Goal: Information Seeking & Learning: Check status

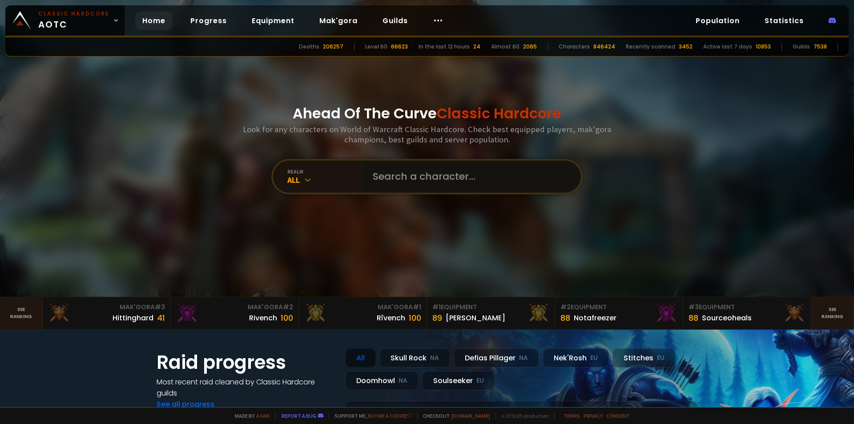
click at [399, 176] on input "text" at bounding box center [468, 177] width 203 height 32
type input "kimmi"
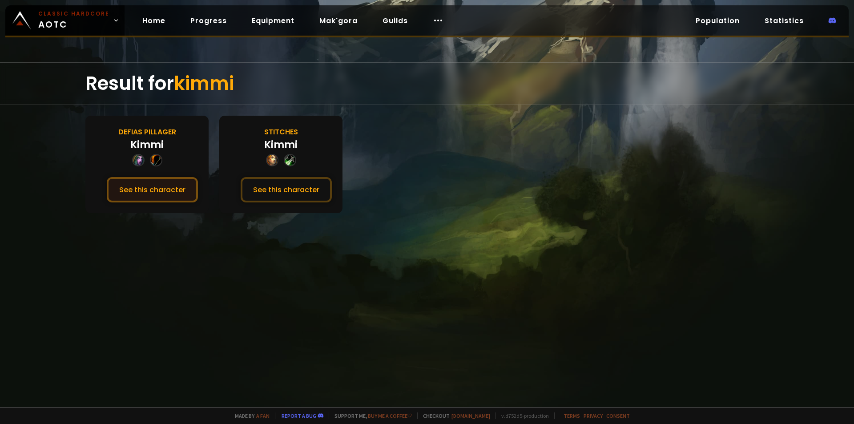
click at [164, 194] on button "See this character" at bounding box center [152, 189] width 91 height 25
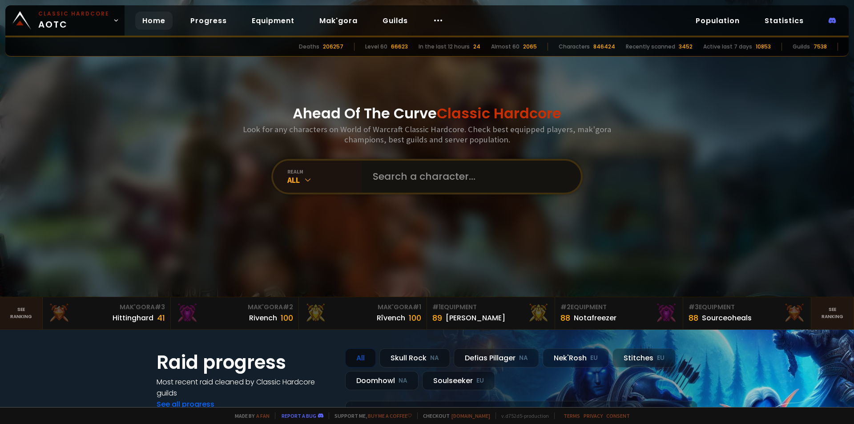
click at [381, 172] on input "text" at bounding box center [468, 177] width 203 height 32
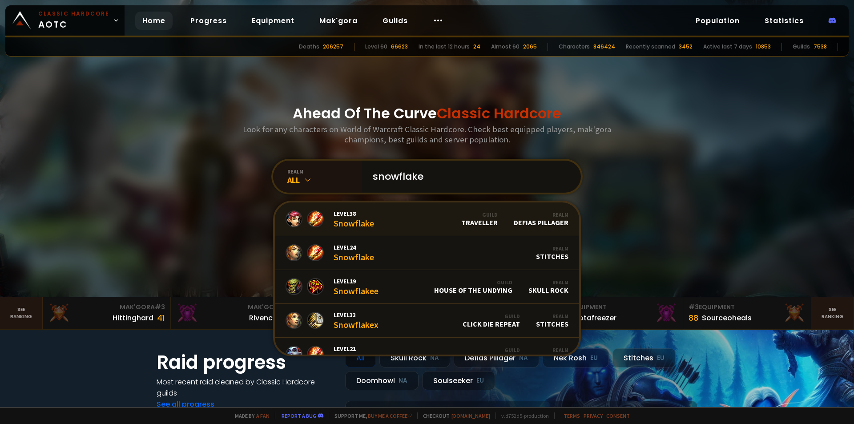
type input "snowflake"
click at [335, 226] on div "Level 38 Snowflake" at bounding box center [354, 218] width 40 height 19
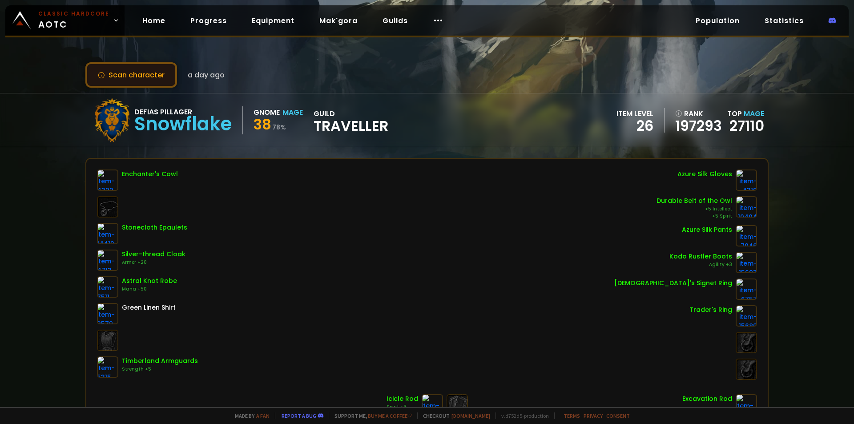
click at [145, 72] on button "Scan character" at bounding box center [131, 74] width 92 height 25
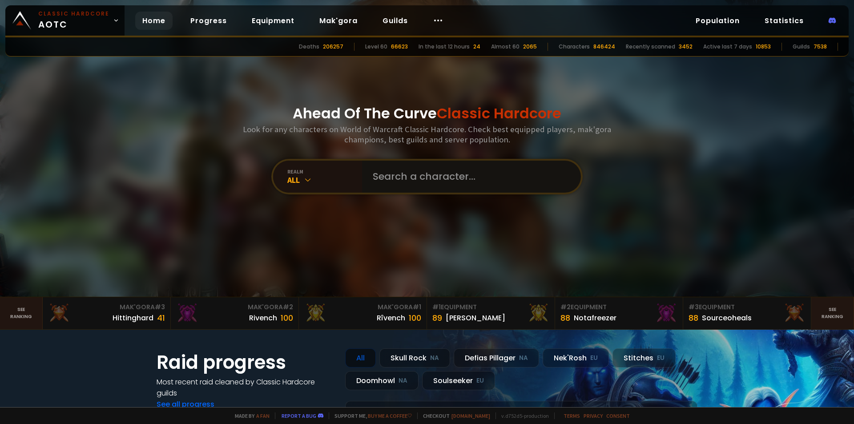
click at [439, 185] on input "text" at bounding box center [468, 177] width 203 height 32
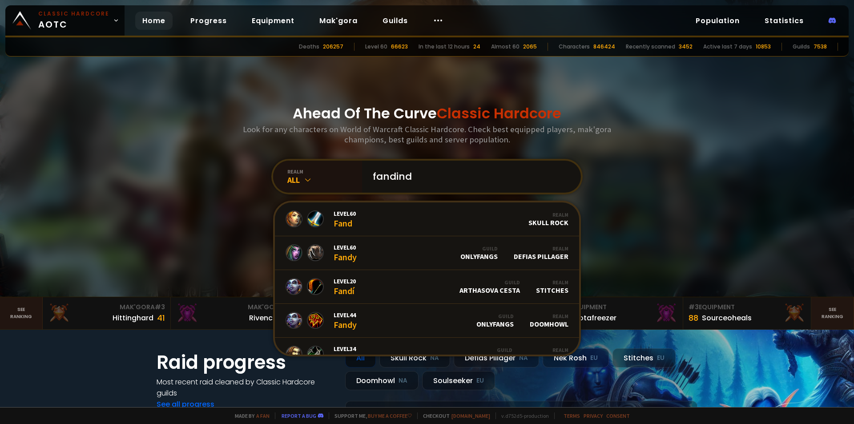
type input "fandinde"
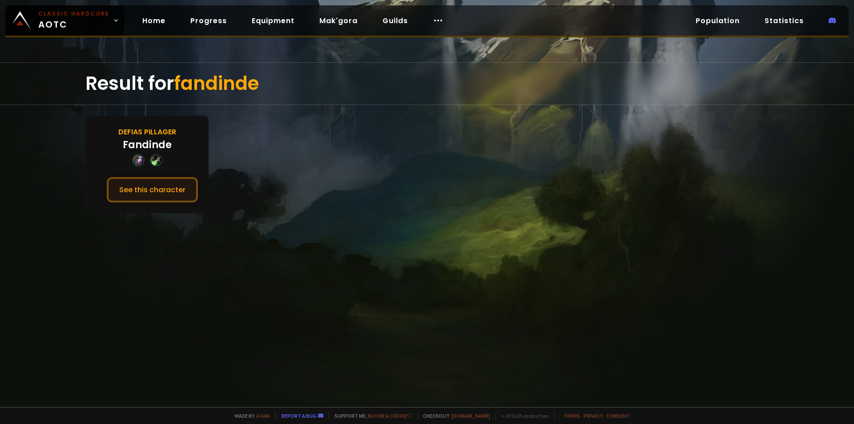
click at [189, 191] on button "See this character" at bounding box center [152, 189] width 91 height 25
drag, startPoint x: 217, startPoint y: 201, endPoint x: 227, endPoint y: 206, distance: 10.8
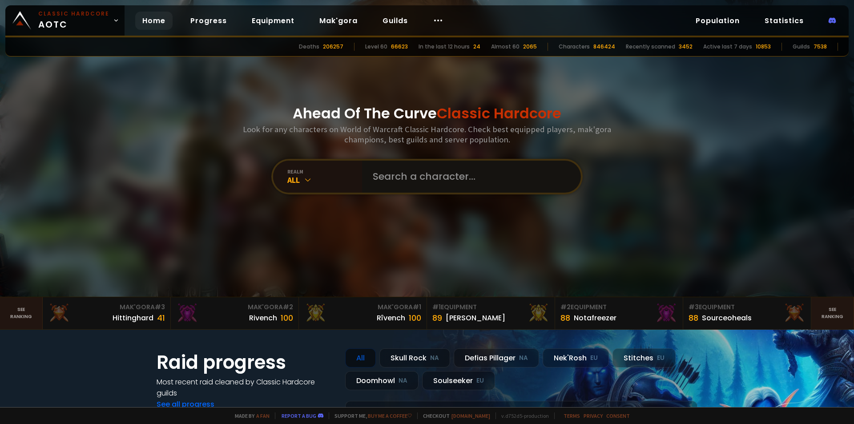
click at [384, 167] on input "text" at bounding box center [468, 177] width 203 height 32
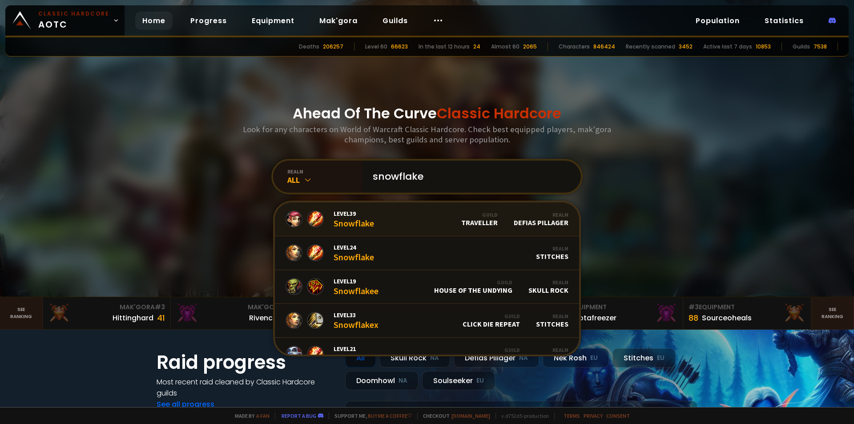
type input "snowflake"
click at [358, 214] on span "Level 39" at bounding box center [354, 213] width 40 height 8
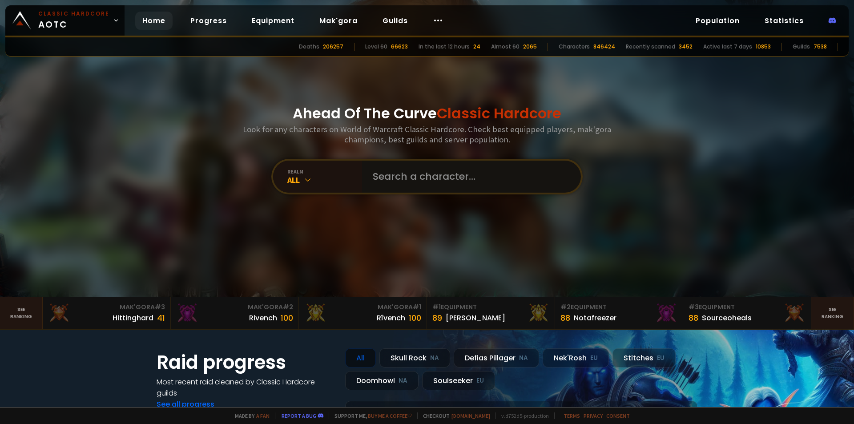
click at [440, 169] on input "text" at bounding box center [468, 177] width 203 height 32
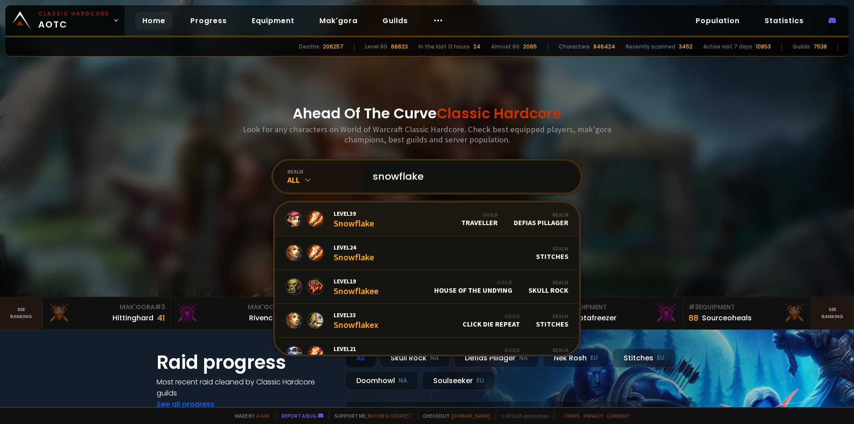
type input "snowflake"
click at [411, 222] on link "Level 39 Snowflake Guild Traveller Realm Defias Pillager" at bounding box center [427, 219] width 304 height 34
